Goal: Task Accomplishment & Management: Manage account settings

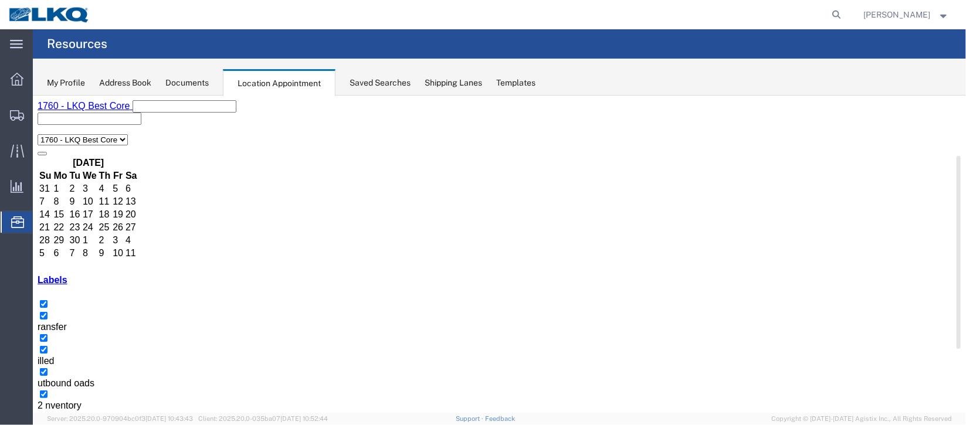
select select "1"
select select
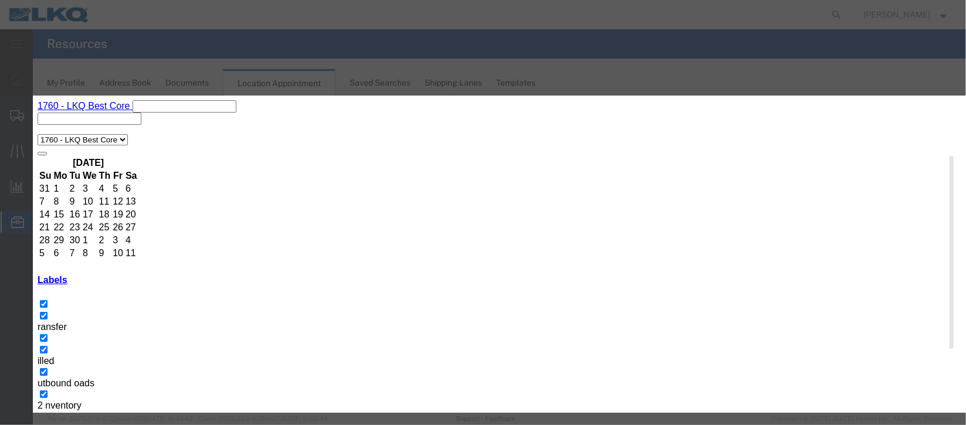
select select
type input "de"
select select "40"
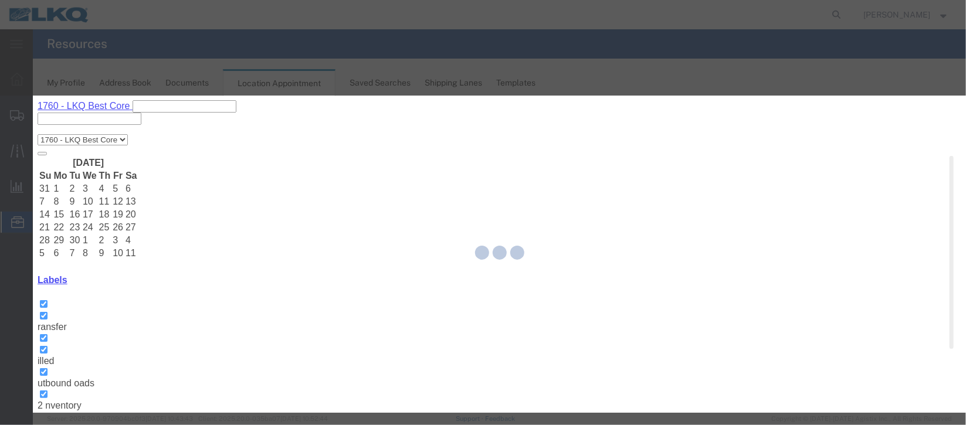
scroll to position [144, 0]
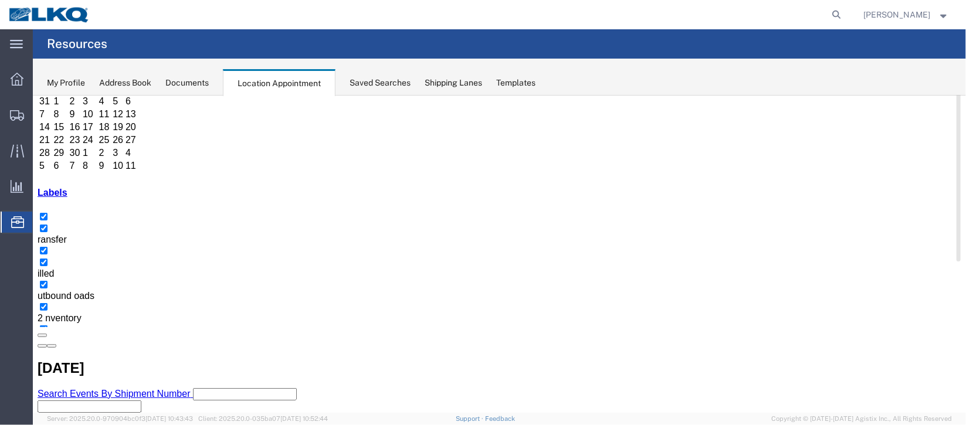
scroll to position [0, 0]
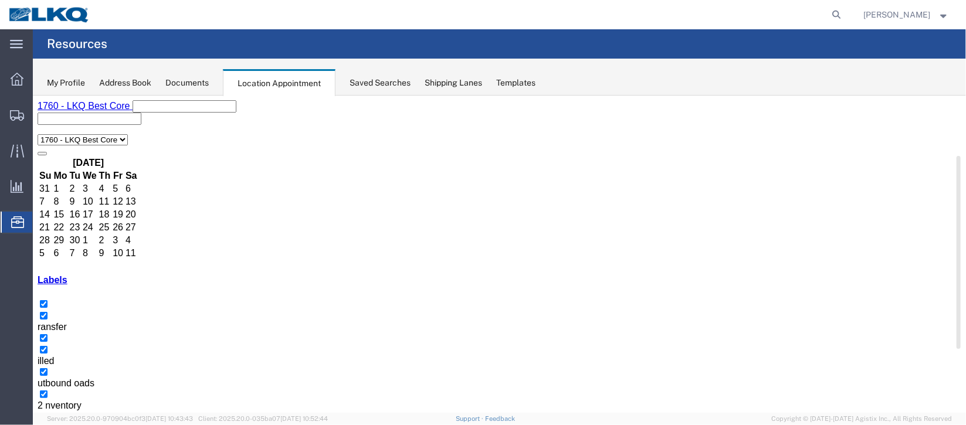
select select "1"
select select "24"
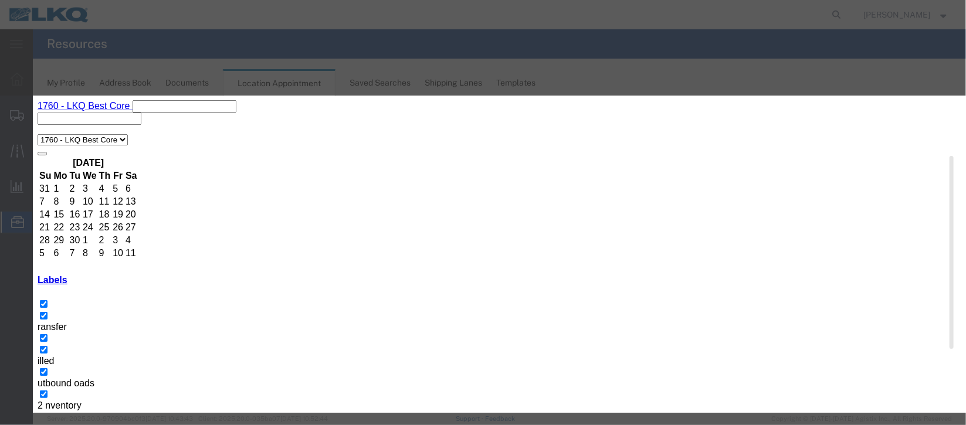
scroll to position [144, 0]
type input "de"
drag, startPoint x: 590, startPoint y: 270, endPoint x: 609, endPoint y: 362, distance: 93.5
select select "40"
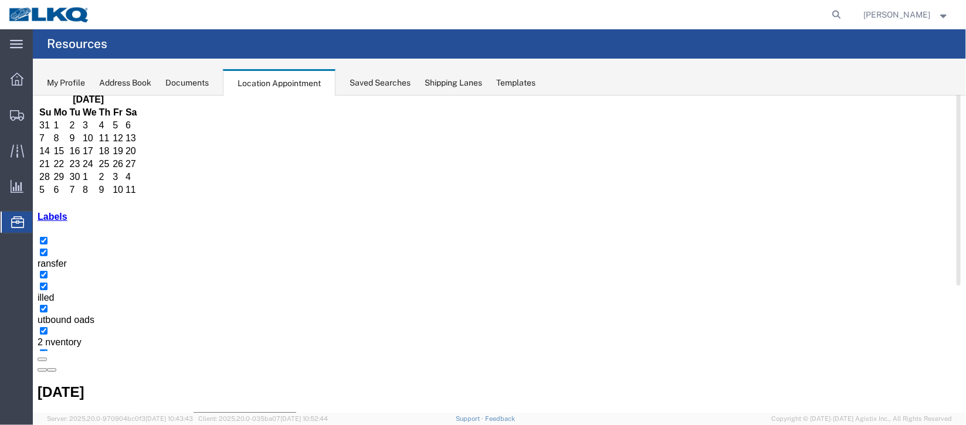
scroll to position [87, 0]
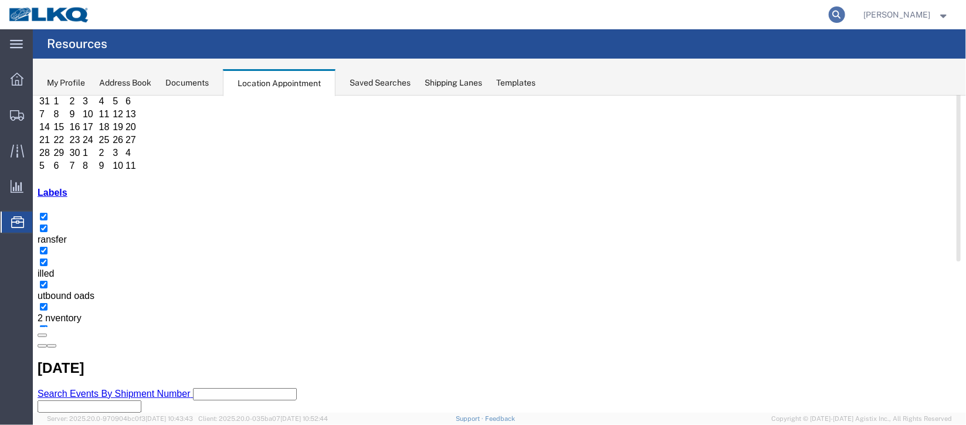
click at [828, 16] on icon at bounding box center [836, 14] width 16 height 16
type input "56909344"
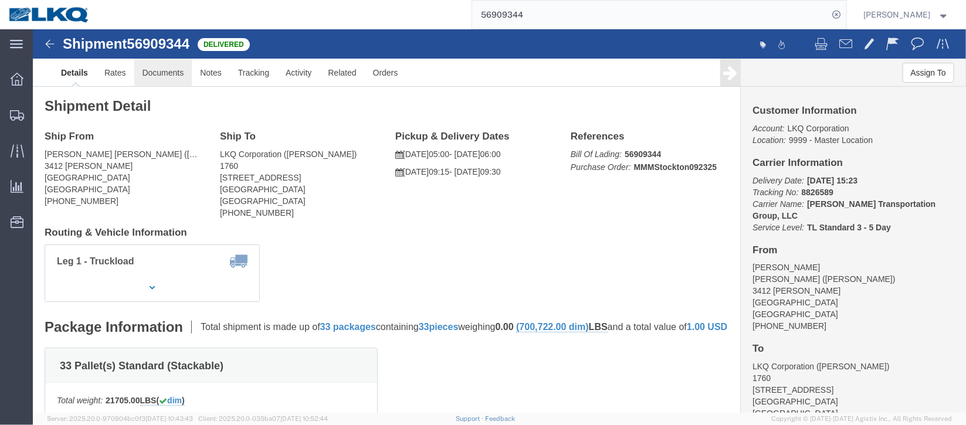
click link "Documents"
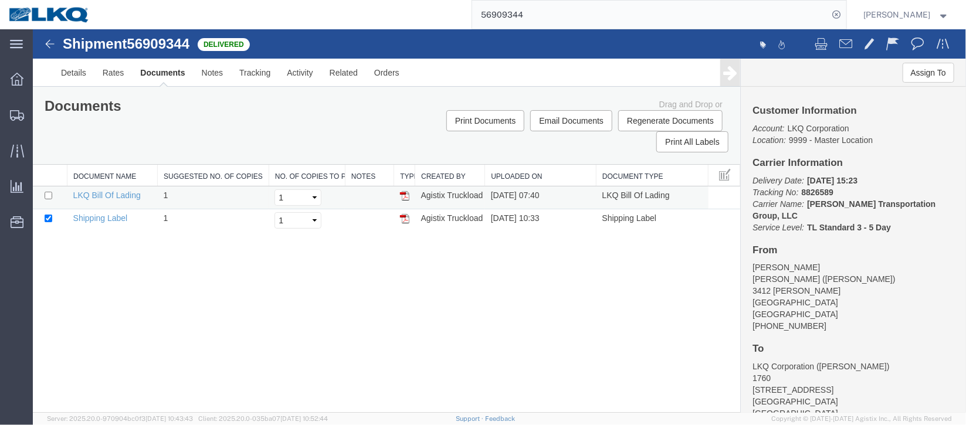
click at [405, 193] on img at bounding box center [403, 195] width 9 height 9
click at [0, 0] on span "Location Appointment" at bounding box center [0, 0] width 0 height 0
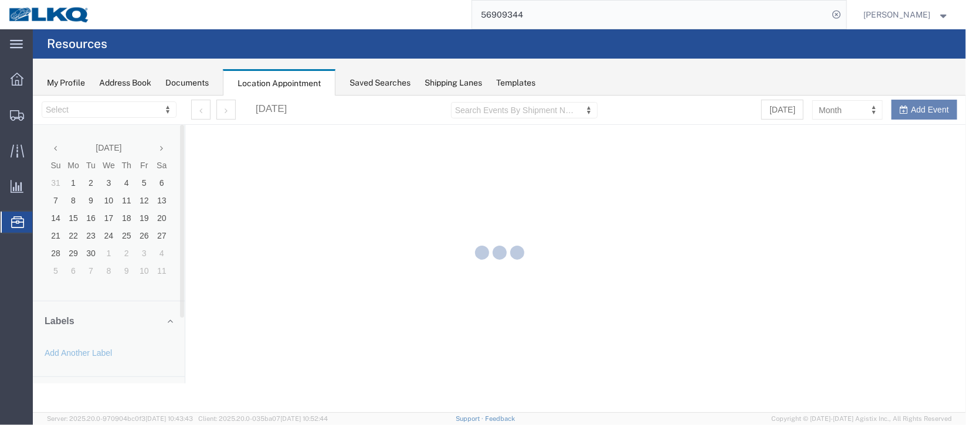
select select "27634"
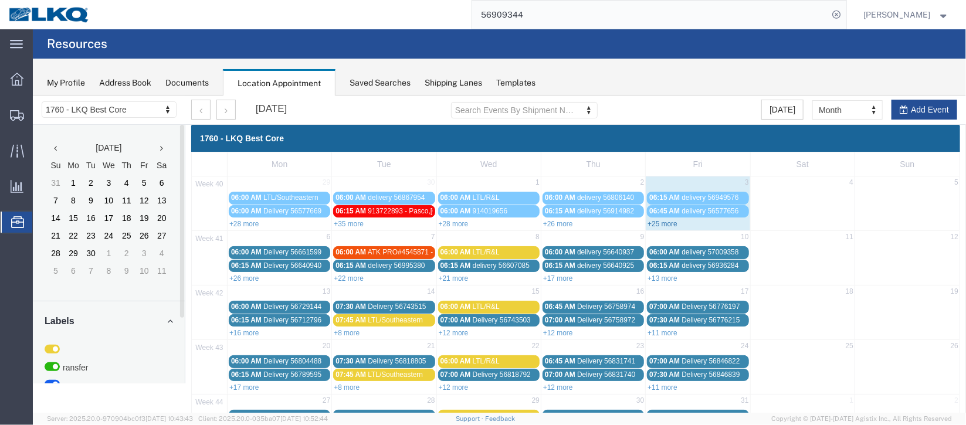
click at [662, 224] on link "+25 more" at bounding box center [662, 223] width 30 height 8
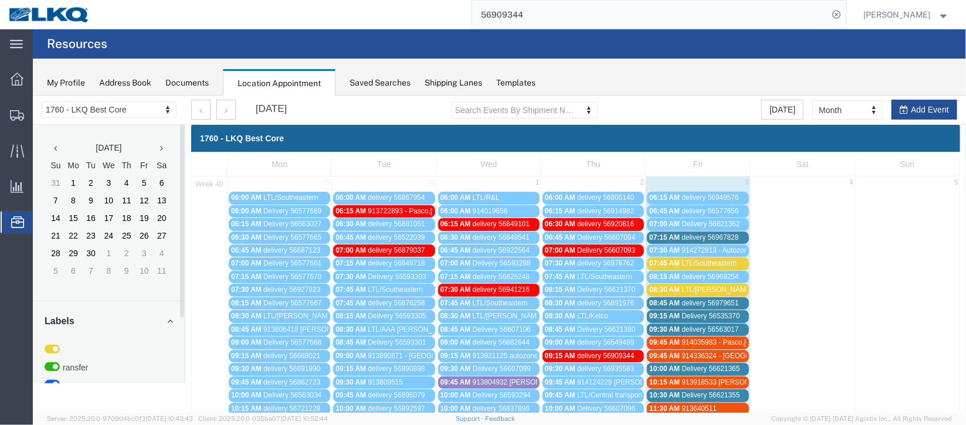
click at [717, 233] on span "delivery 56967828" at bounding box center [709, 237] width 57 height 8
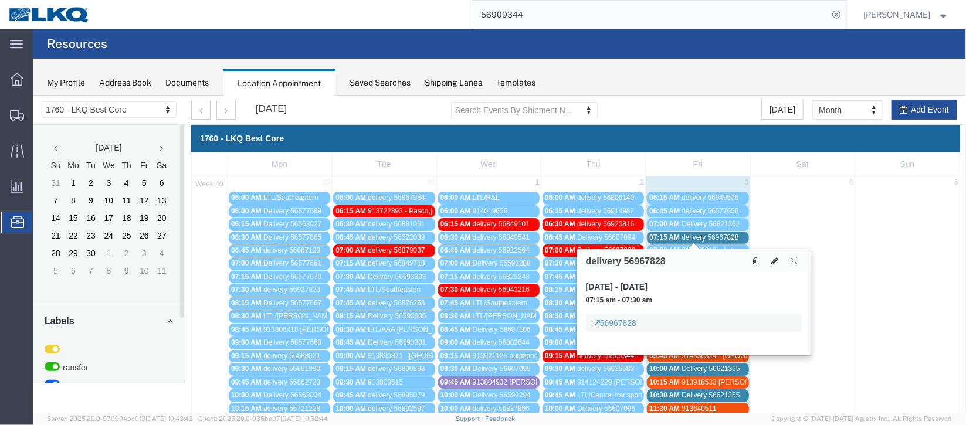
click at [773, 262] on icon at bounding box center [773, 260] width 7 height 8
select select "1"
select select
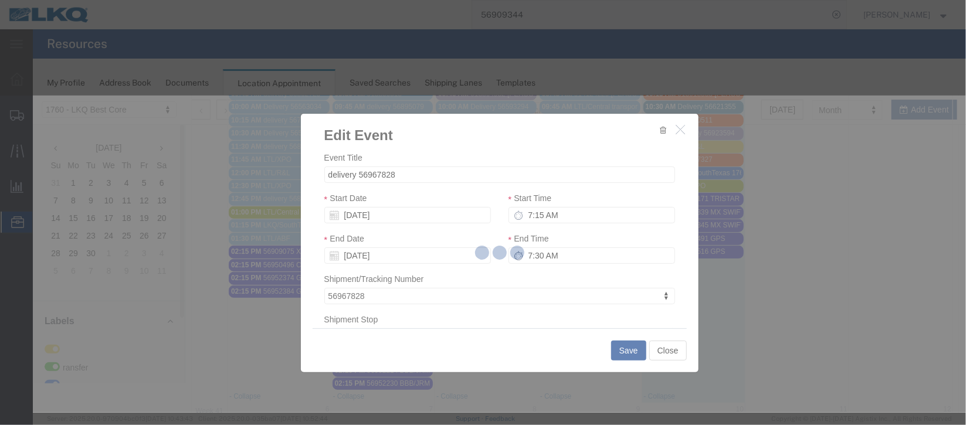
scroll to position [351, 0]
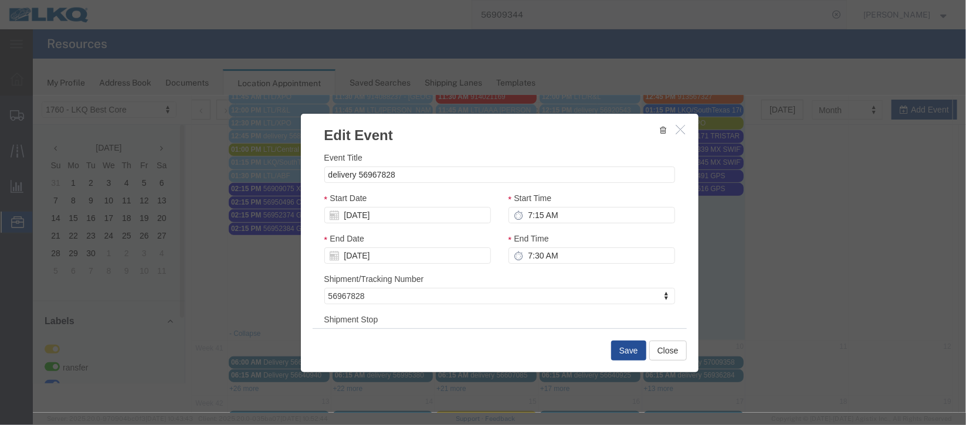
select select
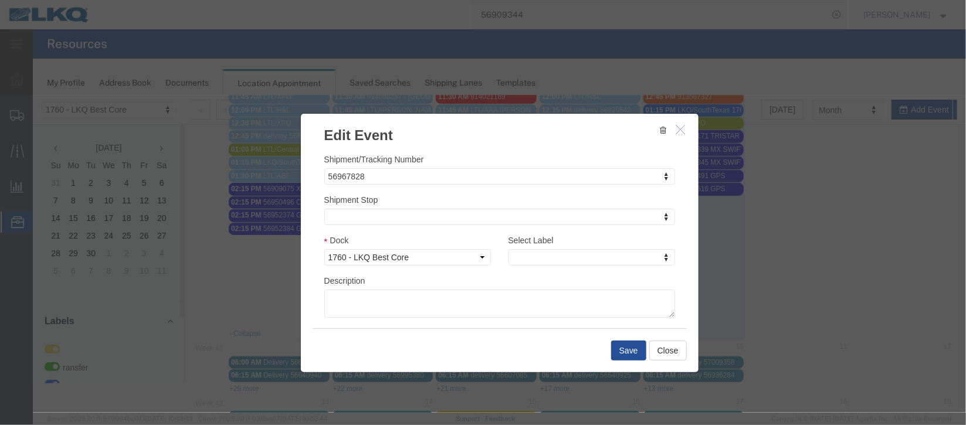
scroll to position [150, 0]
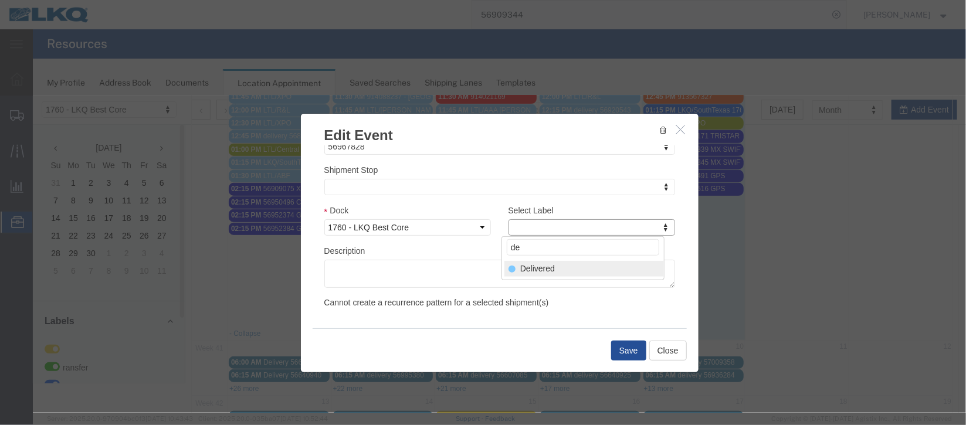
type input "de"
select select "40"
click at [631, 355] on button "Save" at bounding box center [627, 350] width 35 height 20
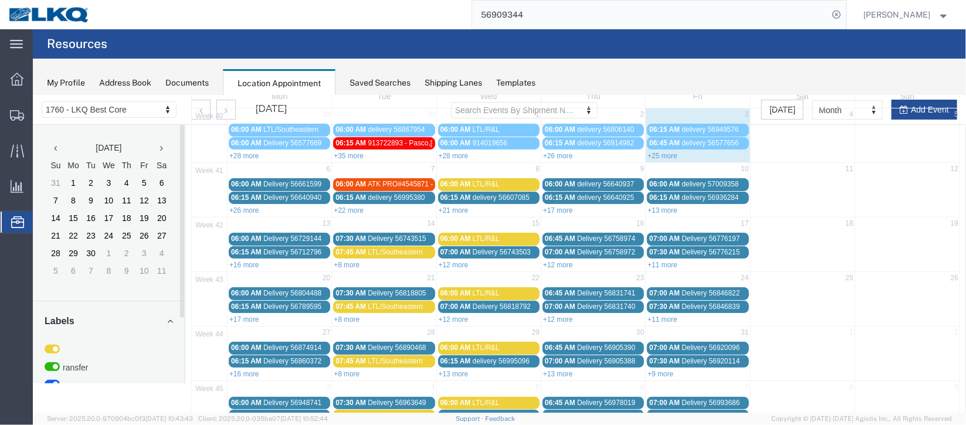
scroll to position [87, 0]
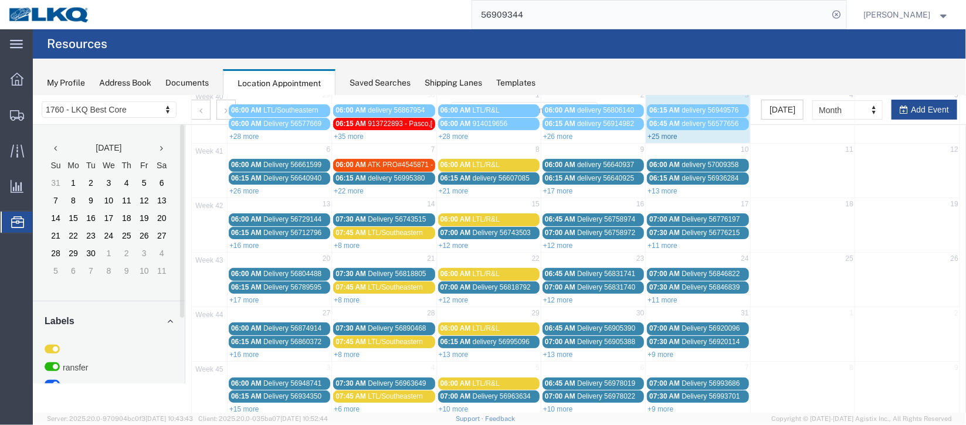
click at [663, 135] on link "+25 more" at bounding box center [662, 136] width 30 height 8
